Goal: Transaction & Acquisition: Purchase product/service

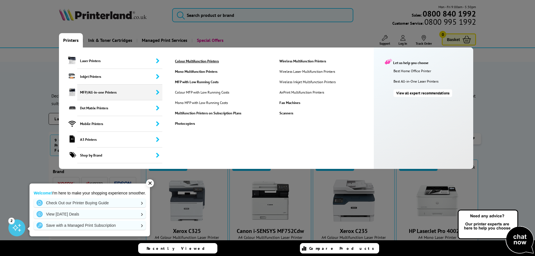
click at [210, 60] on link "Colour Multifunction Printers" at bounding box center [223, 61] width 104 height 5
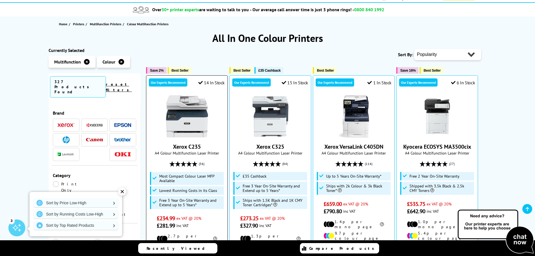
scroll to position [84, 0]
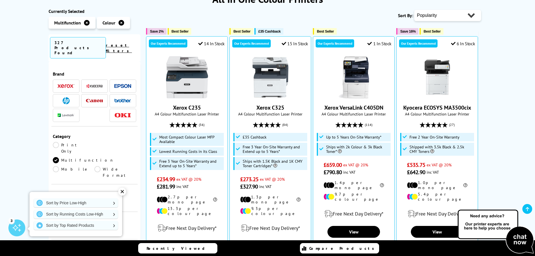
click at [100, 84] on img at bounding box center [94, 86] width 17 height 4
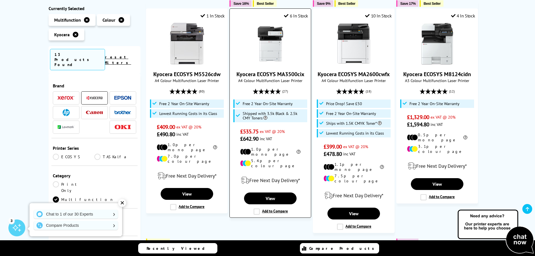
scroll to position [112, 0]
click at [272, 46] on img at bounding box center [271, 43] width 42 height 42
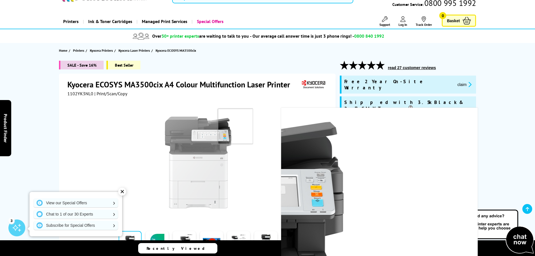
scroll to position [56, 0]
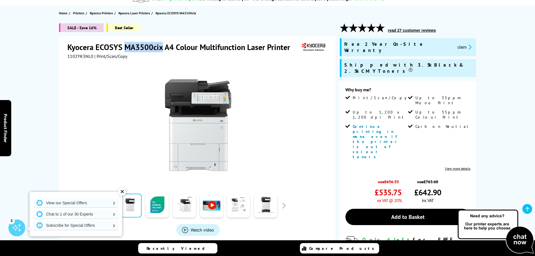
drag, startPoint x: 162, startPoint y: 46, endPoint x: 127, endPoint y: 46, distance: 35.1
click at [127, 46] on h1 "Kyocera ECOSYS MA3500cix A4 Colour Multifunction Laser Printer" at bounding box center [181, 47] width 228 height 10
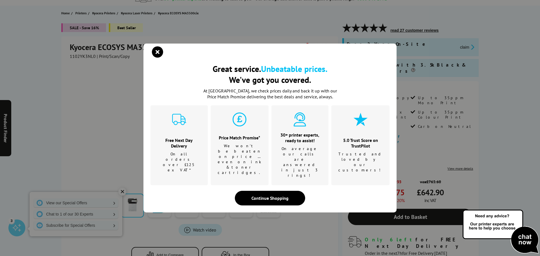
drag, startPoint x: 130, startPoint y: 47, endPoint x: 163, endPoint y: 43, distance: 33.2
click at [160, 42] on div "Great service. Unbeatable prices. We've got you covered. Great service. Unbeata…" at bounding box center [270, 128] width 540 height 256
click at [154, 58] on icon "close modal" at bounding box center [157, 51] width 11 height 11
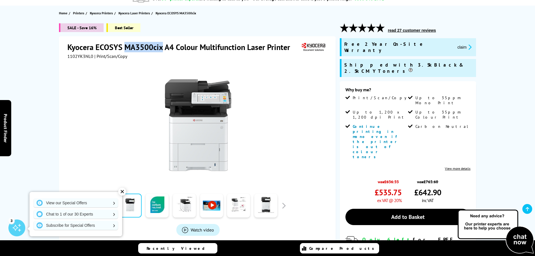
drag, startPoint x: 126, startPoint y: 44, endPoint x: 162, endPoint y: 46, distance: 36.0
click at [162, 46] on h1 "Kyocera ECOSYS MA3500cix A4 Colour Multifunction Laser Printer" at bounding box center [181, 47] width 228 height 10
copy h1 "MA3500cix"
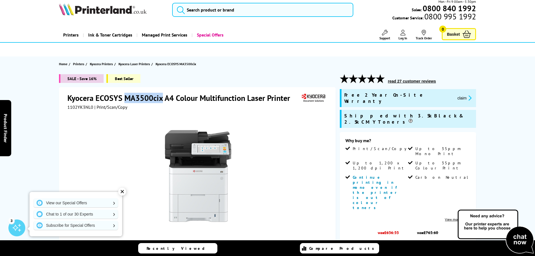
scroll to position [0, 0]
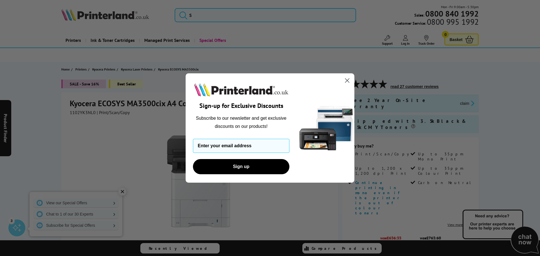
click at [349, 81] on circle "Close dialog" at bounding box center [346, 80] width 9 height 9
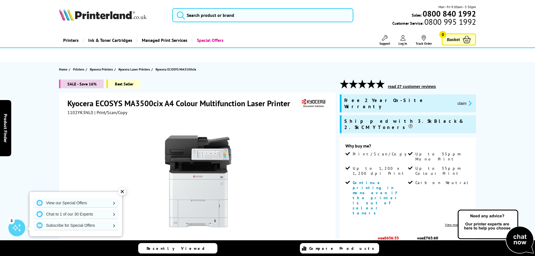
click at [130, 86] on span "Best Seller" at bounding box center [124, 84] width 34 height 9
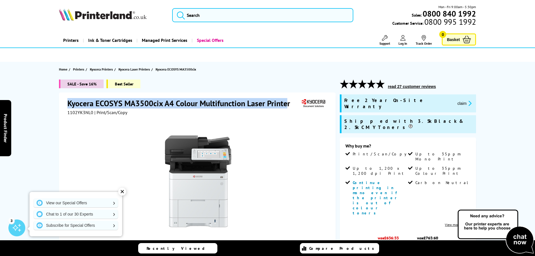
drag, startPoint x: 76, startPoint y: 102, endPoint x: 288, endPoint y: 106, distance: 211.9
click at [288, 106] on h1 "Kyocera ECOSYS MA3500cix A4 Colour Multifunction Laser Printer" at bounding box center [181, 103] width 228 height 10
copy h1 "Kyocera ECOSYS MA3500cix A4 Colour Multifunction Laser Printe"
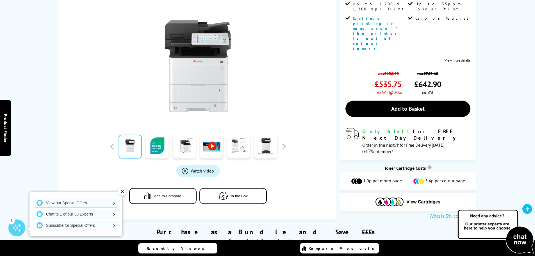
scroll to position [169, 0]
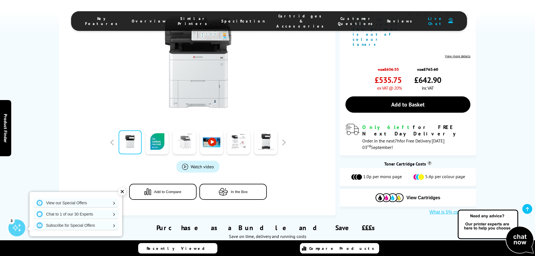
click at [186, 130] on link at bounding box center [184, 142] width 23 height 24
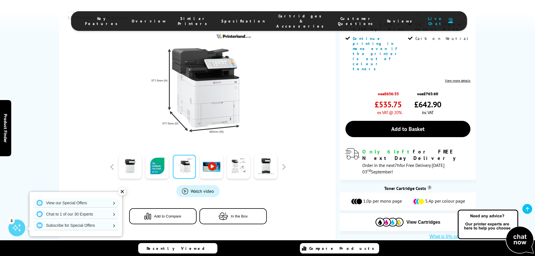
scroll to position [112, 0]
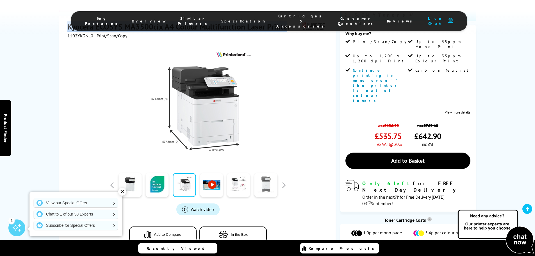
click at [275, 173] on link at bounding box center [265, 185] width 23 height 24
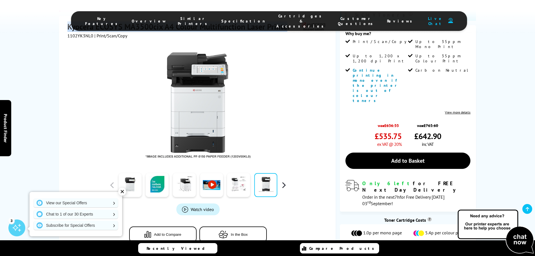
click at [288, 181] on button "button" at bounding box center [284, 185] width 8 height 8
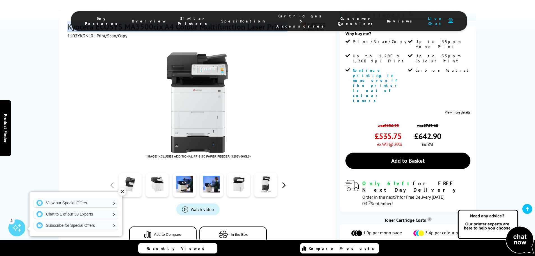
click at [288, 181] on button "button" at bounding box center [284, 185] width 8 height 8
click at [271, 173] on link at bounding box center [265, 185] width 23 height 24
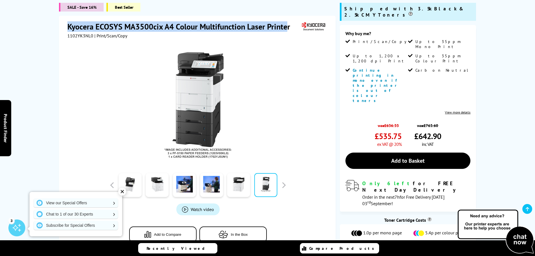
scroll to position [0, 0]
